Goal: Find specific page/section: Find specific page/section

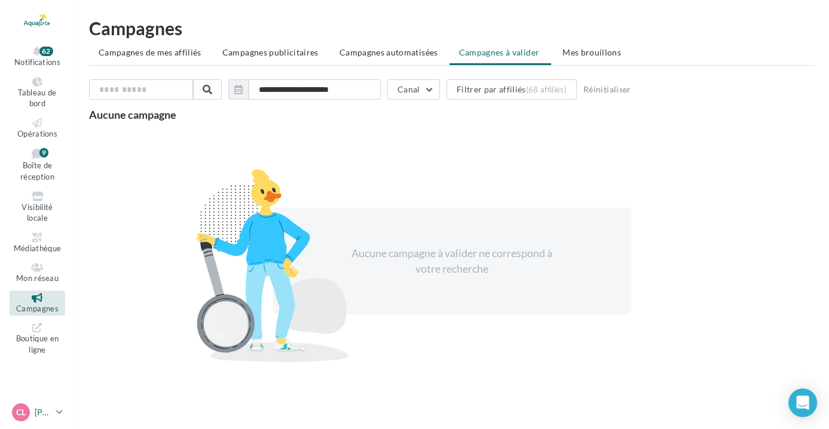
click at [62, 415] on icon at bounding box center [59, 412] width 7 height 10
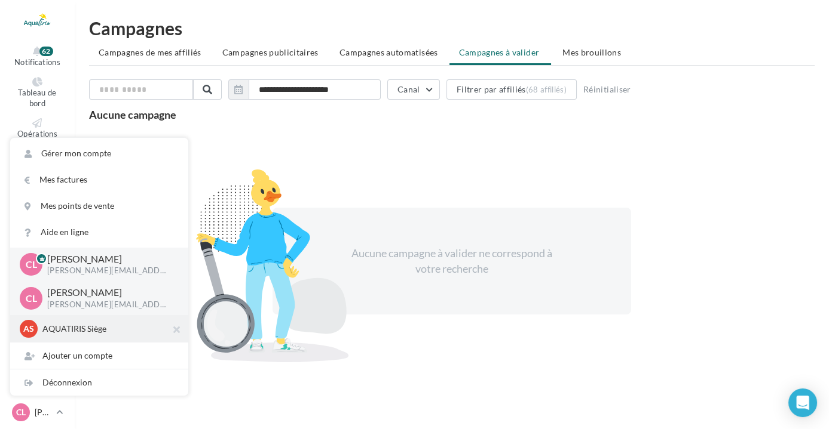
click at [100, 329] on p "AQUATIRIS Siège" at bounding box center [107, 329] width 131 height 12
